Goal: Task Accomplishment & Management: Complete application form

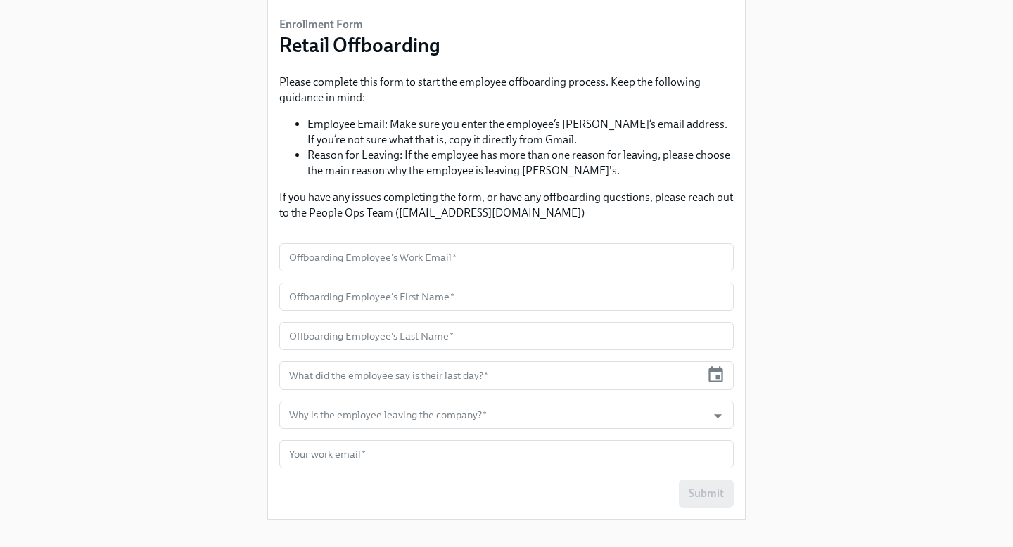
scroll to position [101, 0]
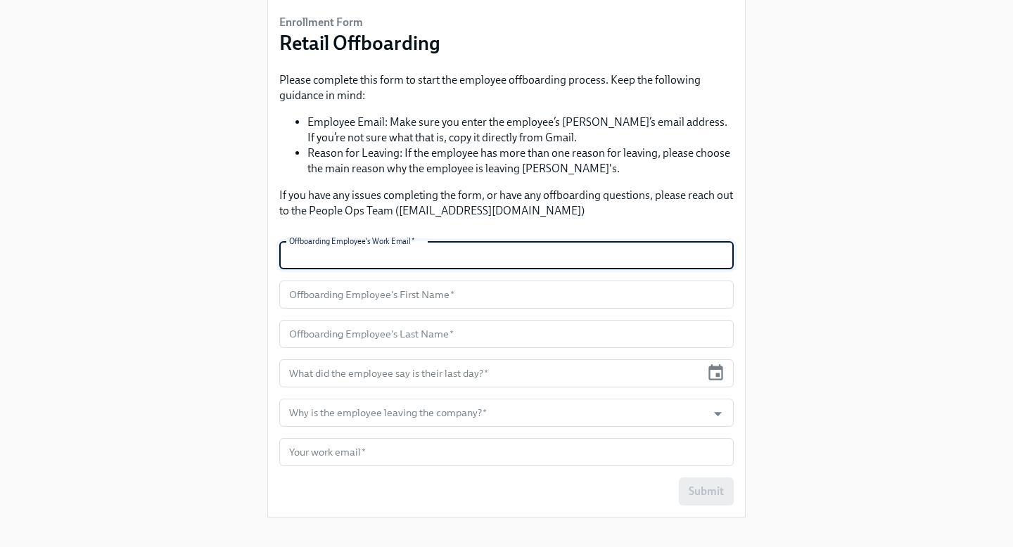
click at [371, 255] on input "text" at bounding box center [506, 255] width 454 height 28
type input "lfultz@rothys.com"
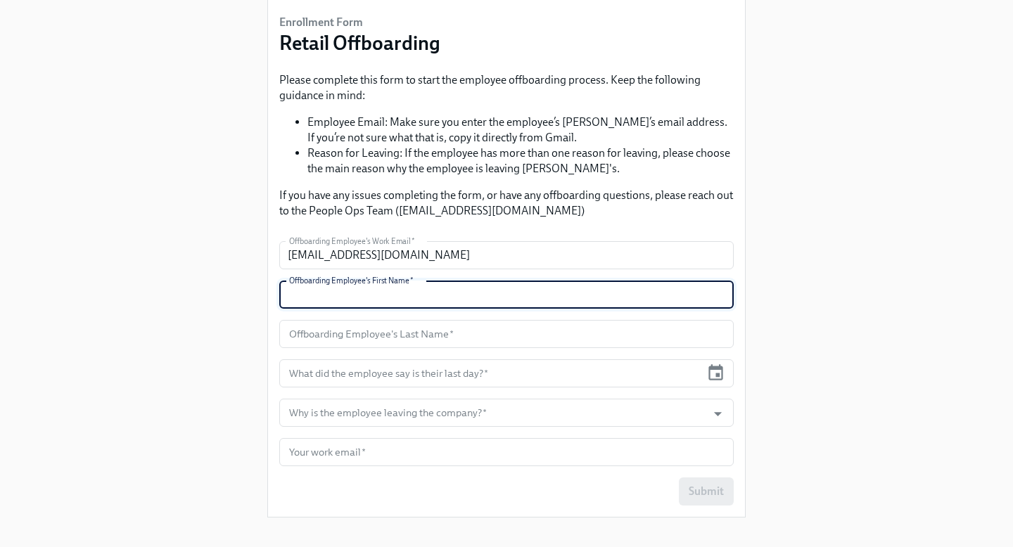
click at [372, 295] on input "text" at bounding box center [506, 295] width 454 height 28
type input "Laini"
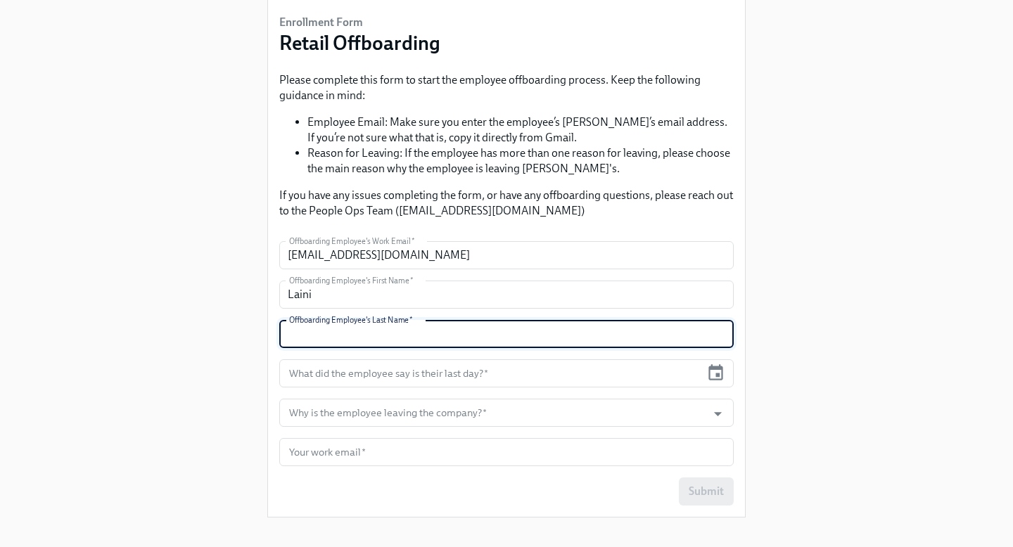
click at [378, 333] on input "text" at bounding box center [506, 334] width 454 height 28
type input "Flutz"
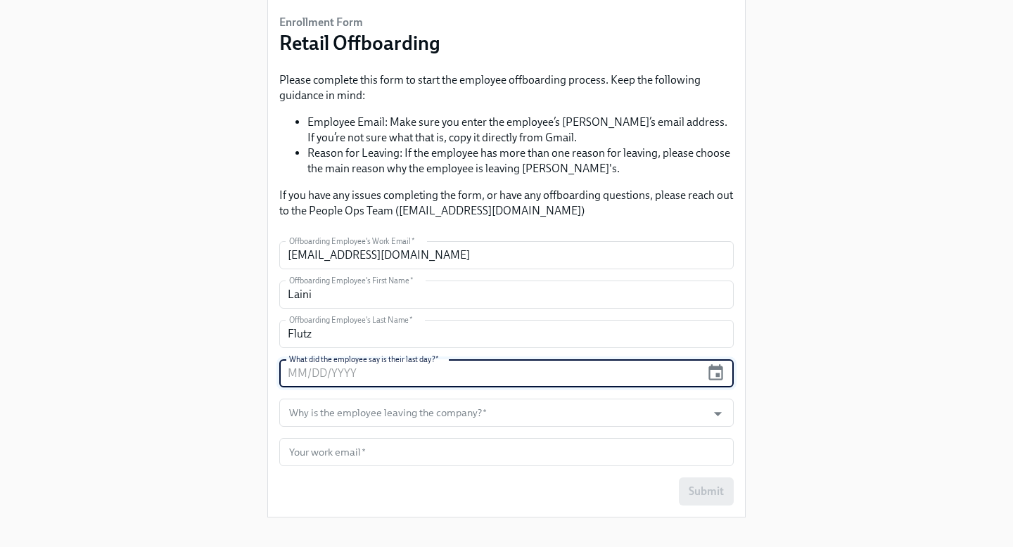
click at [404, 378] on input "text" at bounding box center [489, 373] width 421 height 28
click at [312, 373] on input "08/__/____" at bounding box center [489, 373] width 421 height 28
click at [332, 372] on input "08/23/____" at bounding box center [489, 373] width 421 height 28
type input "08/23/2025"
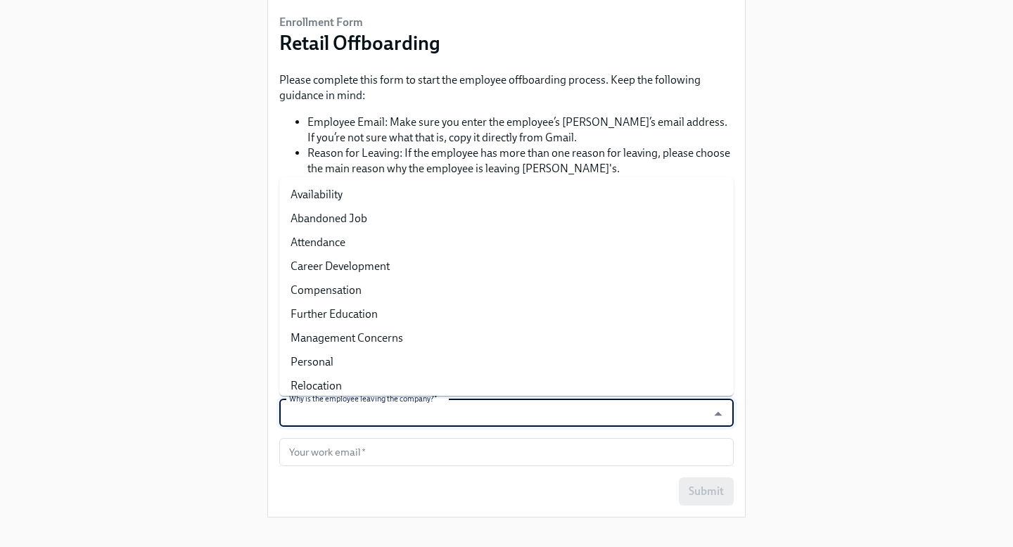
click at [414, 414] on input "Why is the employee leaving the company?   *" at bounding box center [493, 413] width 414 height 28
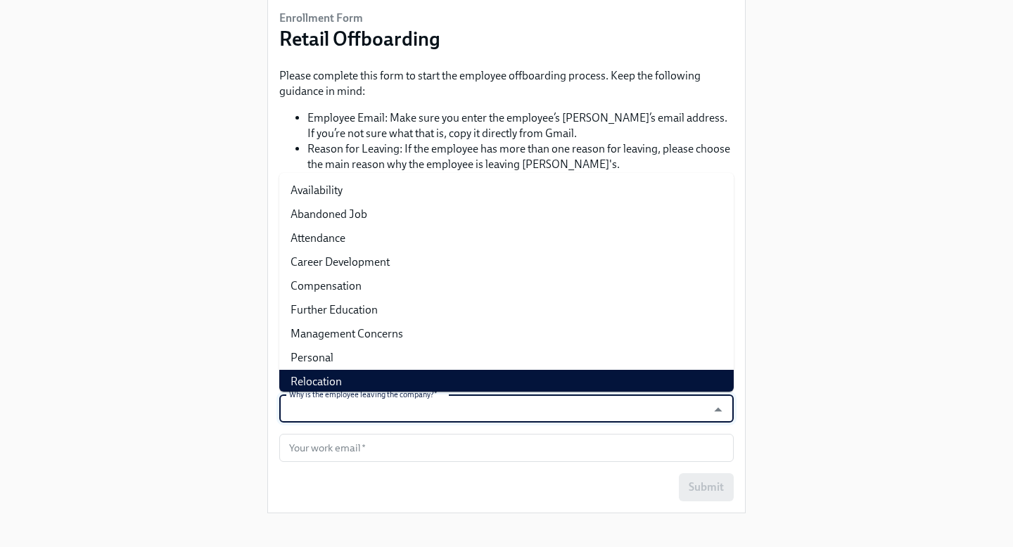
click at [346, 386] on li "Relocation" at bounding box center [506, 382] width 454 height 24
type input "Relocation"
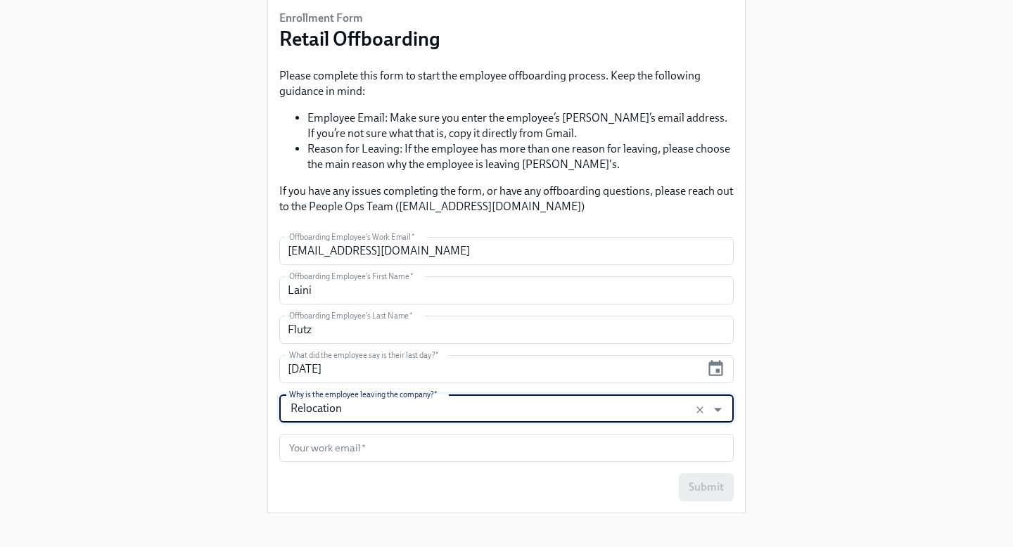
scroll to position [117, 0]
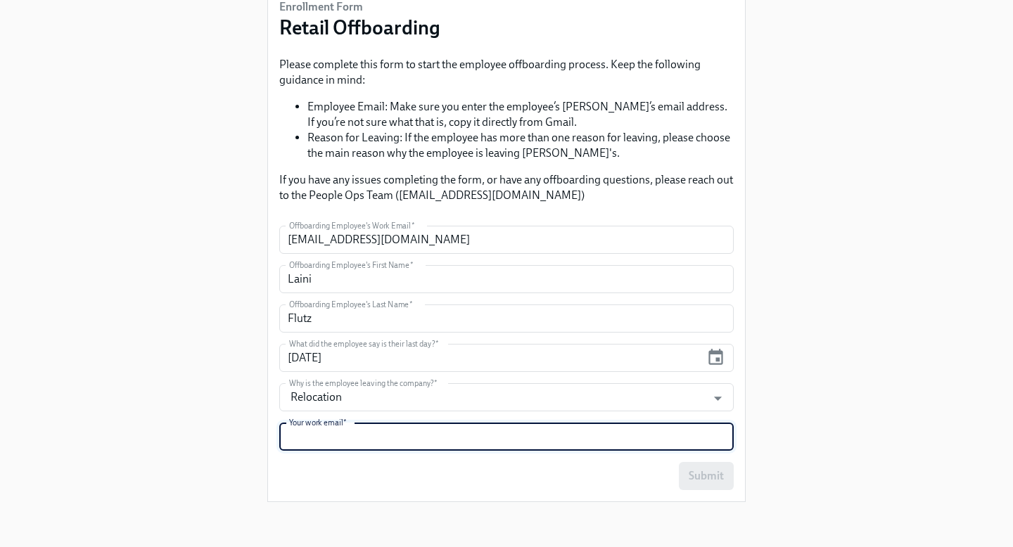
click at [362, 435] on input "text" at bounding box center [506, 437] width 454 height 28
type input "jarena@rothys.com"
click at [697, 475] on span "Submit" at bounding box center [705, 476] width 35 height 14
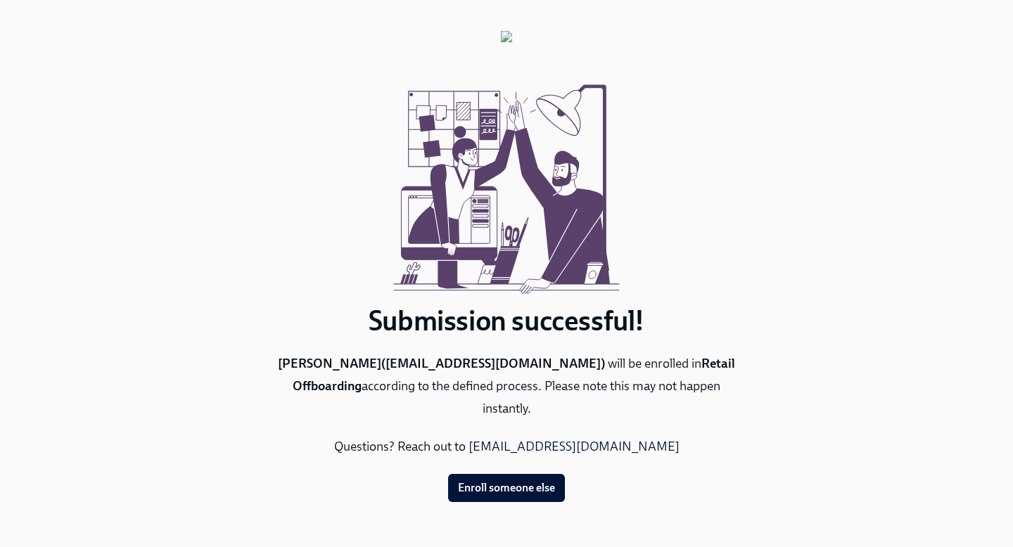
scroll to position [0, 0]
